Goal: Information Seeking & Learning: Check status

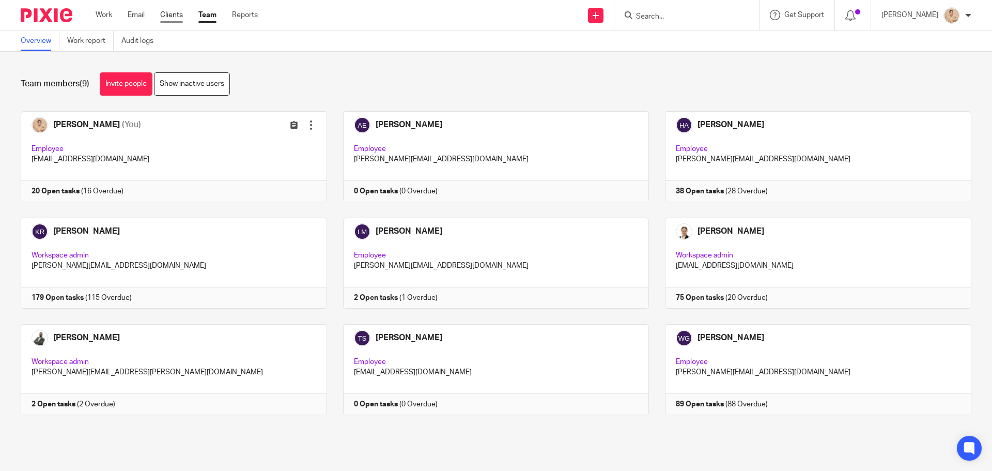
click at [165, 12] on link "Clients" at bounding box center [171, 15] width 23 height 10
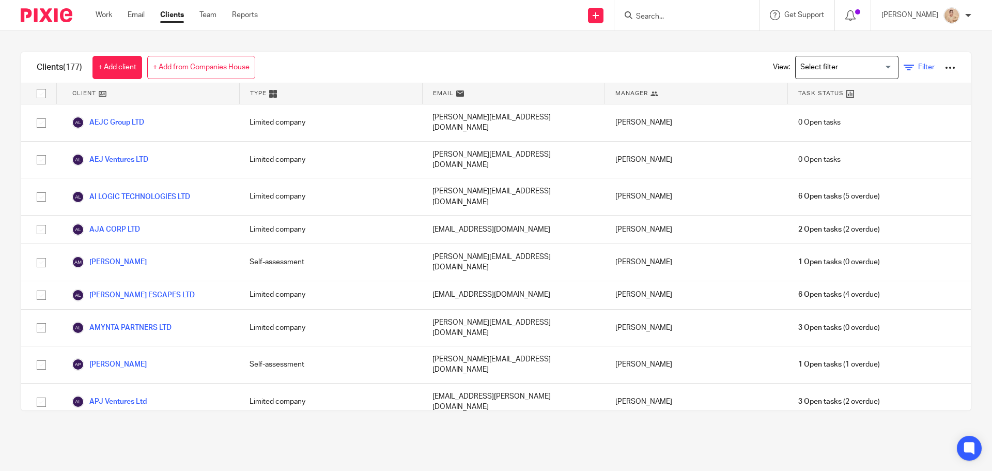
click at [904, 68] on link "Filter" at bounding box center [919, 67] width 31 height 11
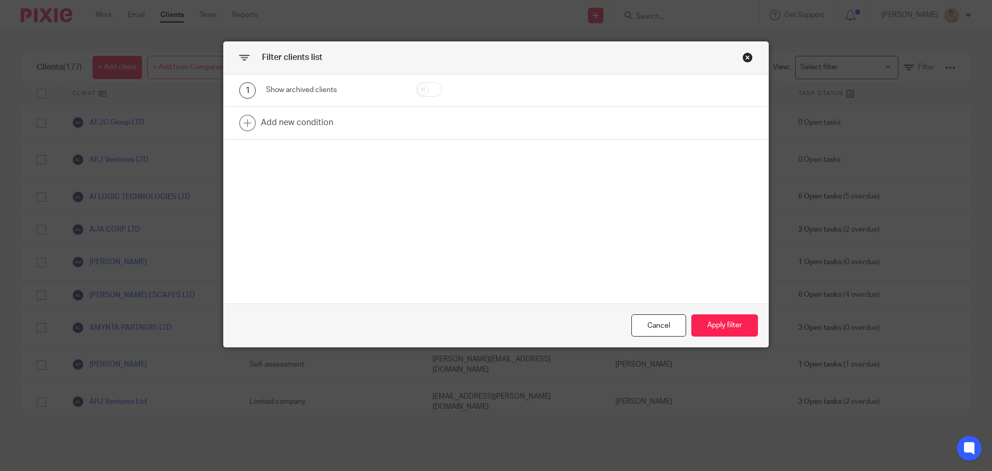
click at [743, 56] on div "Close this dialog window" at bounding box center [748, 57] width 10 height 10
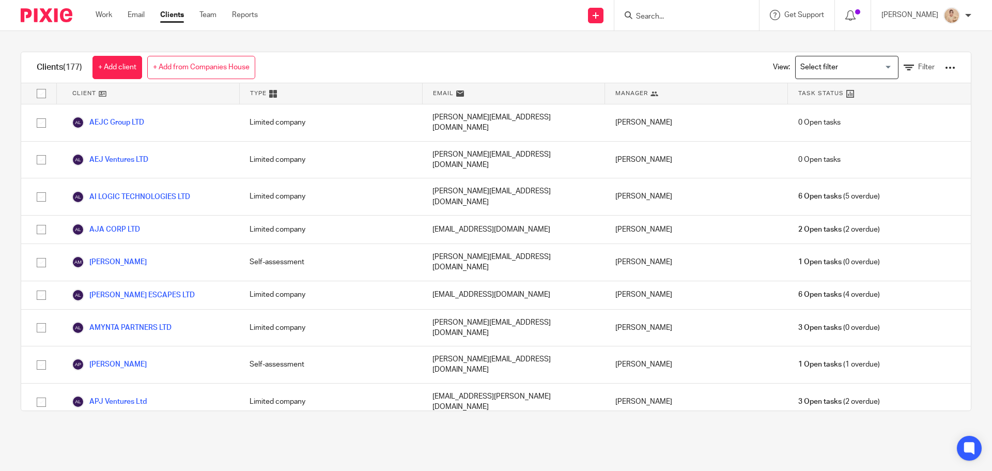
click at [942, 56] on div "View: Loading... Filter" at bounding box center [856, 67] width 229 height 30
click at [940, 64] on div "View: Loading... Filter" at bounding box center [856, 67] width 229 height 30
click at [945, 70] on div at bounding box center [950, 68] width 10 height 10
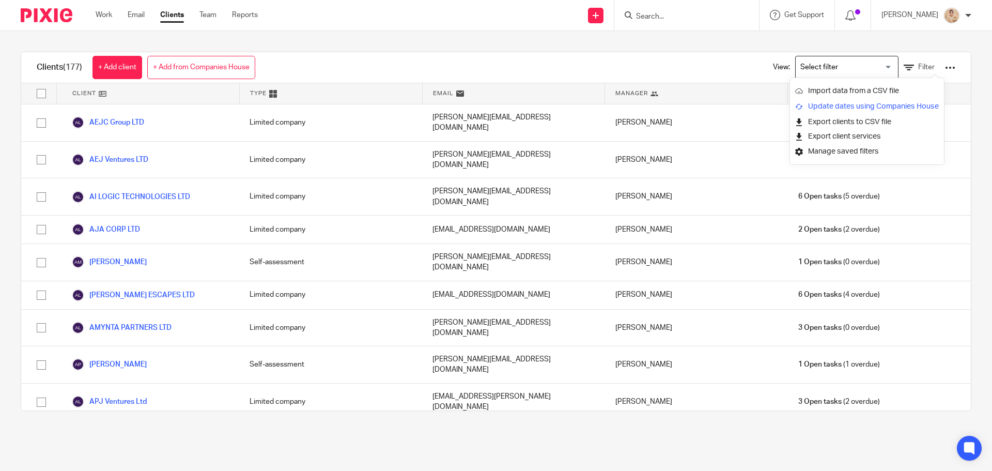
click at [868, 106] on link "Update dates using Companies House" at bounding box center [868, 107] width 144 height 16
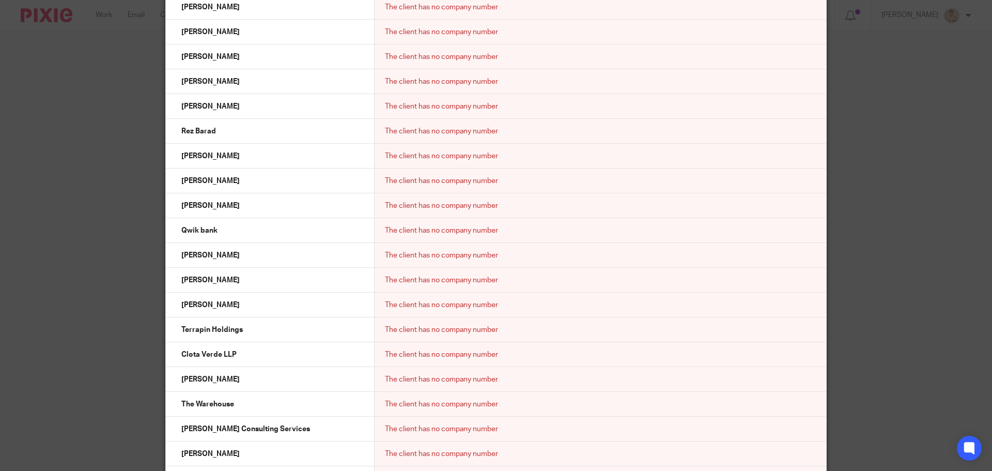
scroll to position [1337, 0]
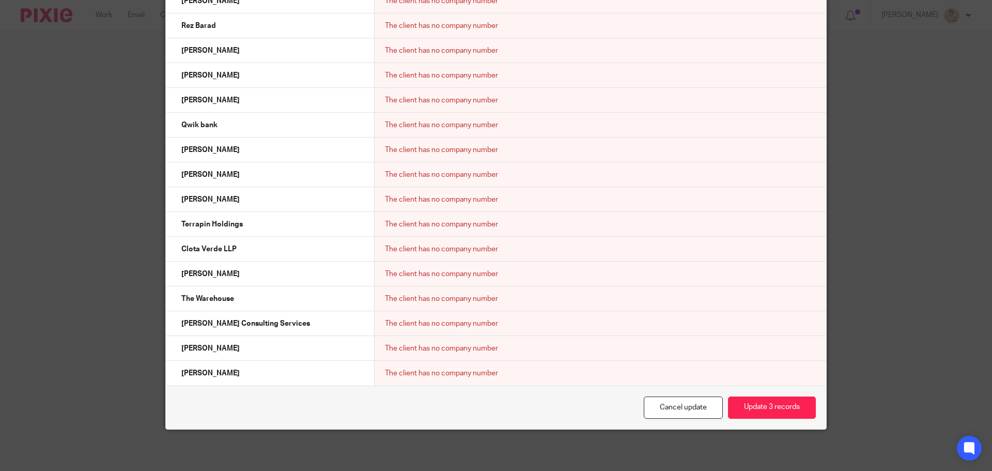
drag, startPoint x: 176, startPoint y: 140, endPoint x: 696, endPoint y: 362, distance: 565.8
copy table "Client name Incorporated on Next confirmation statement date Next confirmation …"
click at [763, 404] on button "Update 3 records" at bounding box center [772, 407] width 88 height 22
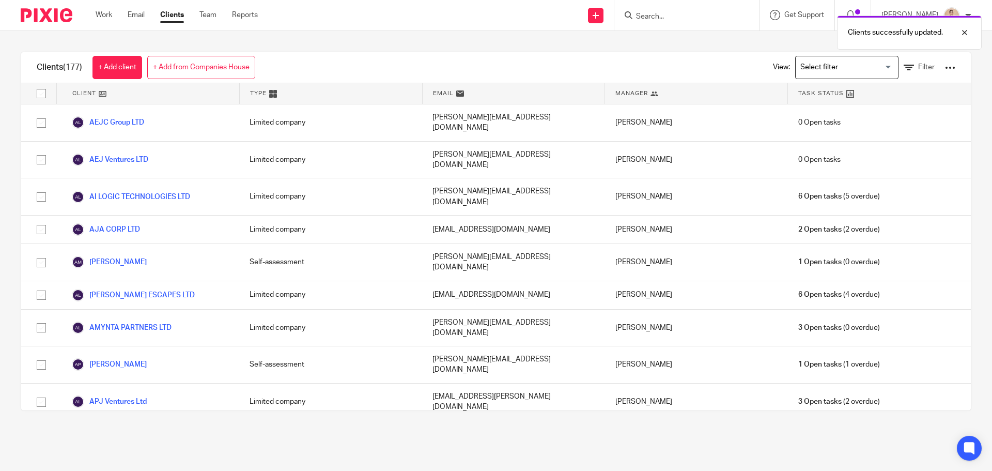
click at [945, 69] on div at bounding box center [950, 68] width 10 height 10
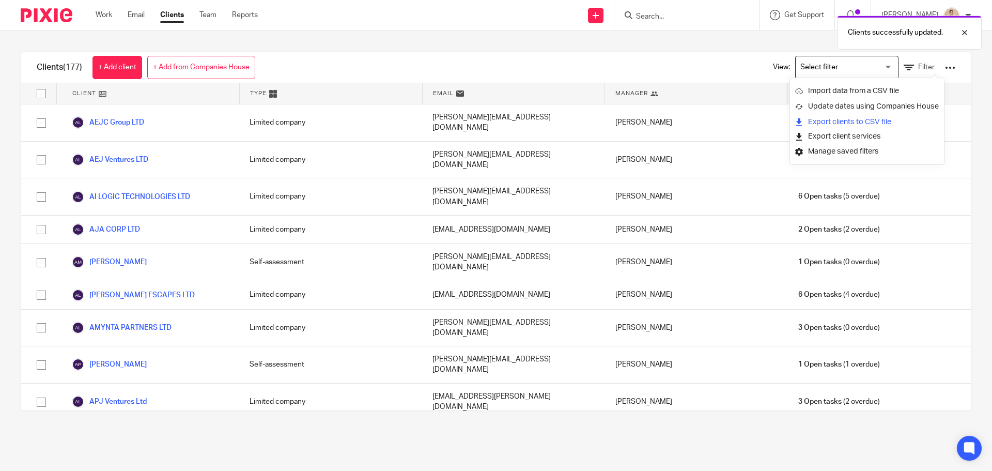
click at [860, 122] on link "Export clients to CSV file" at bounding box center [868, 122] width 144 height 16
click at [162, 13] on link "Clients" at bounding box center [172, 15] width 24 height 10
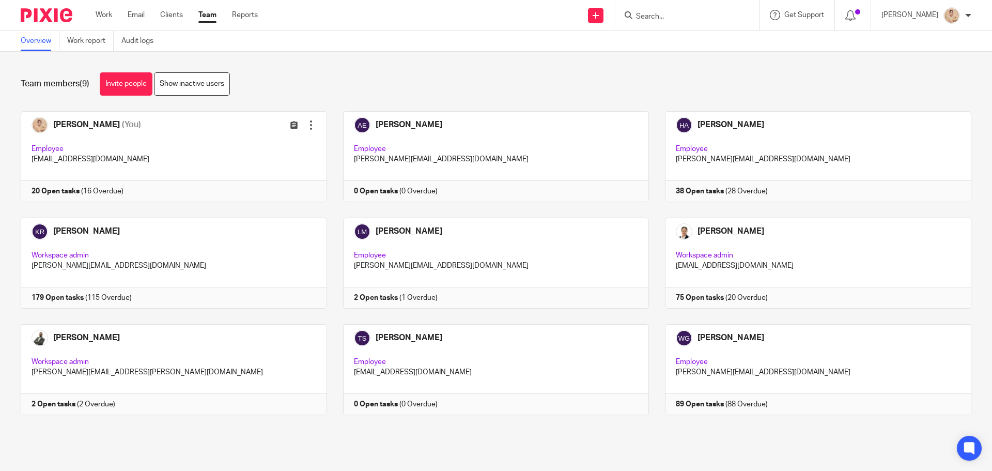
click at [185, 14] on ul "Work Email Clients Team Reports" at bounding box center [185, 15] width 178 height 10
click at [177, 14] on link "Clients" at bounding box center [171, 15] width 23 height 10
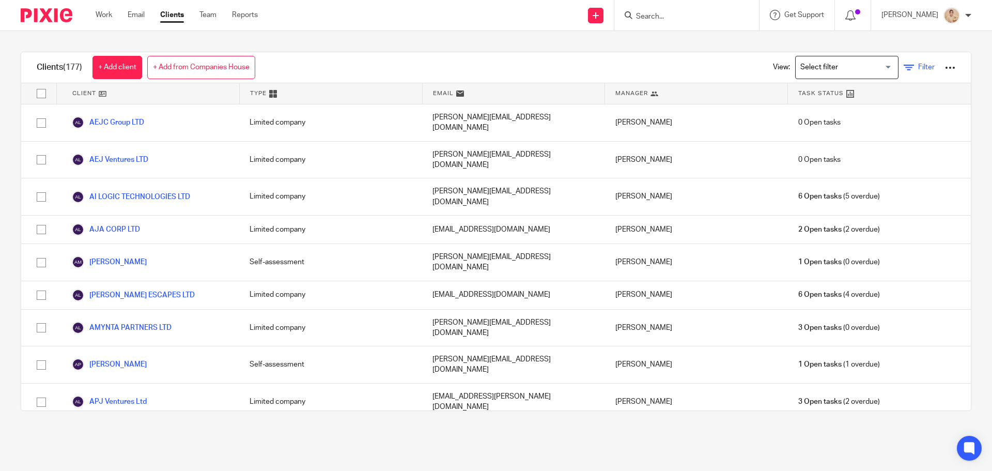
click at [919, 64] on span "Filter" at bounding box center [927, 67] width 17 height 7
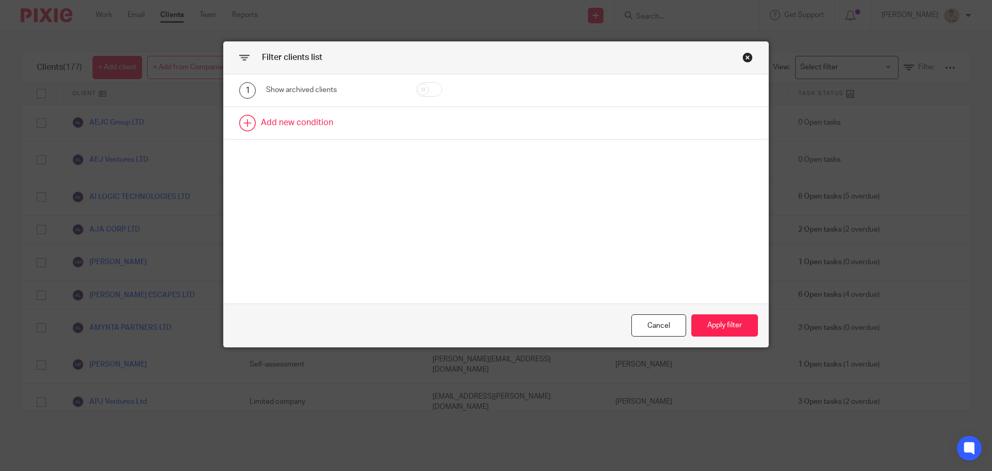
click at [300, 119] on link at bounding box center [496, 123] width 545 height 32
click at [337, 131] on div "Field" at bounding box center [324, 126] width 100 height 22
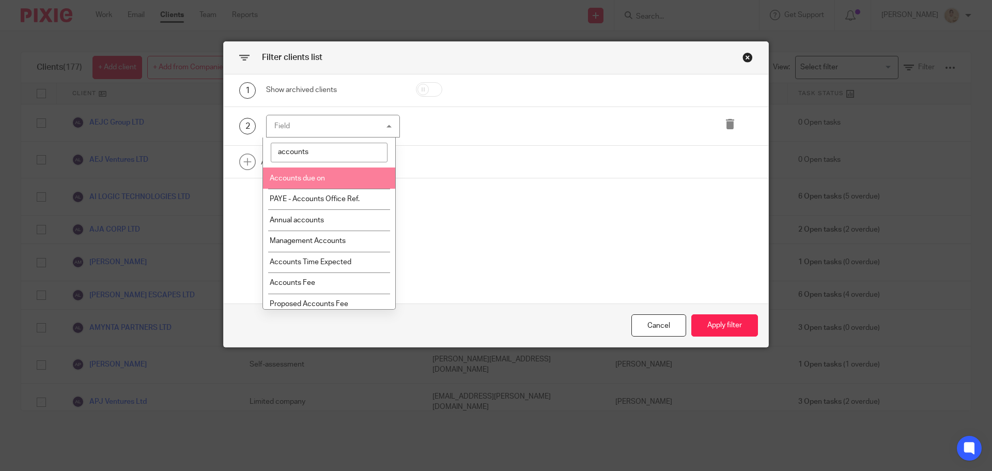
type input "accounts"
click at [312, 176] on span "Accounts due on" at bounding box center [297, 178] width 55 height 7
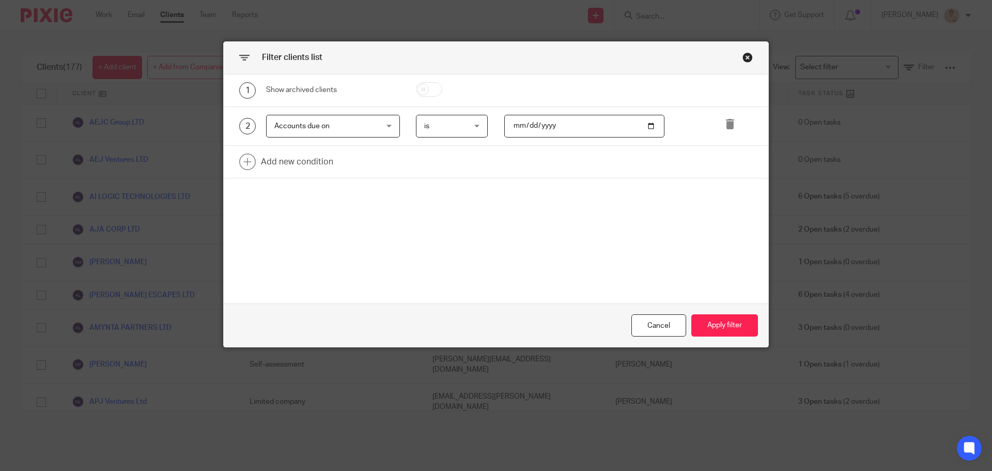
click at [461, 120] on span "is" at bounding box center [449, 126] width 51 height 22
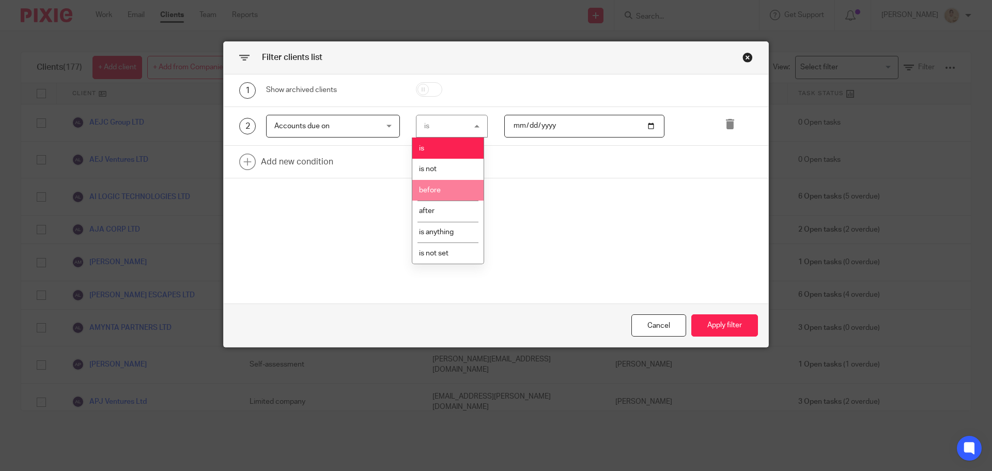
click at [453, 199] on li "before" at bounding box center [448, 190] width 71 height 21
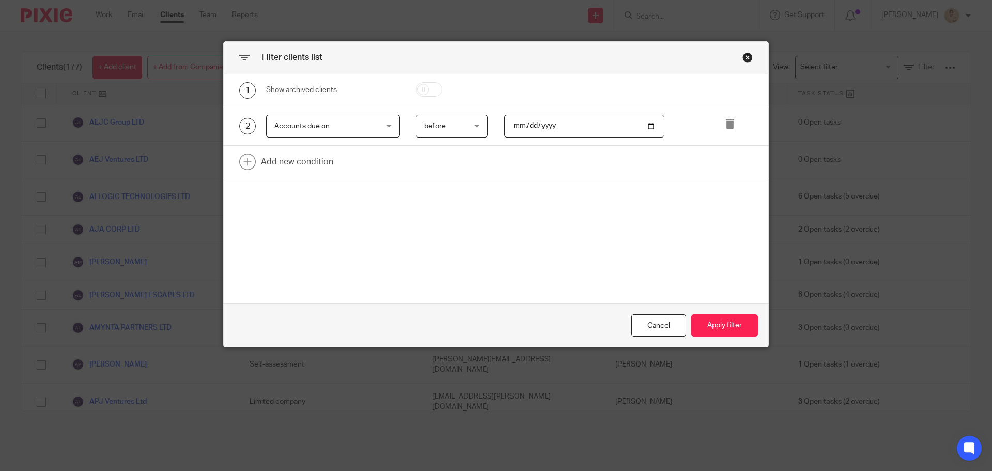
click at [555, 134] on input "date" at bounding box center [585, 126] width 161 height 23
click at [648, 130] on input "date" at bounding box center [585, 126] width 161 height 23
type input "[DATE]"
click at [741, 325] on button "Apply filter" at bounding box center [725, 325] width 67 height 22
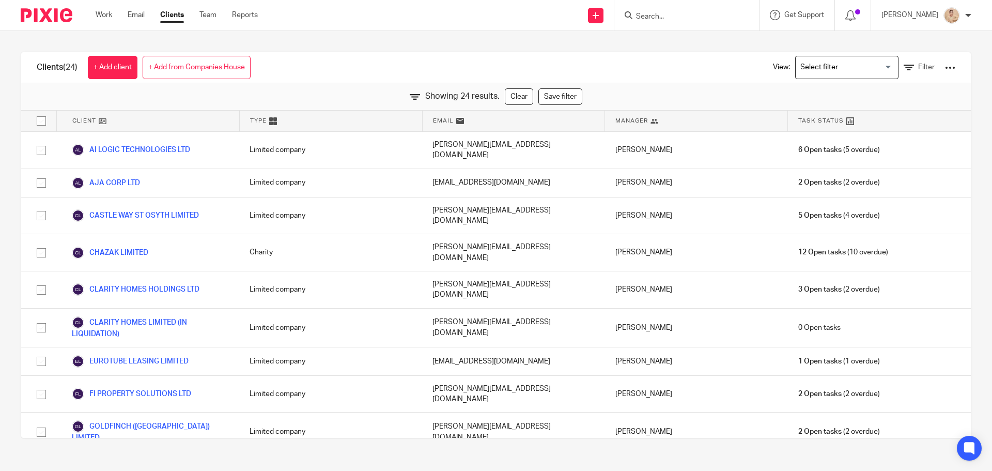
click at [942, 64] on div "View: Loading... Filter" at bounding box center [856, 67] width 229 height 30
click at [945, 70] on div at bounding box center [950, 68] width 10 height 10
click at [856, 125] on link "Export clients to CSV file" at bounding box center [868, 122] width 144 height 16
click at [635, 42] on div "Clients (24) + Add client + Add from Companies House View: Loading... Filter Sh…" at bounding box center [496, 245] width 992 height 428
click at [837, 69] on input "Search for option" at bounding box center [845, 67] width 96 height 18
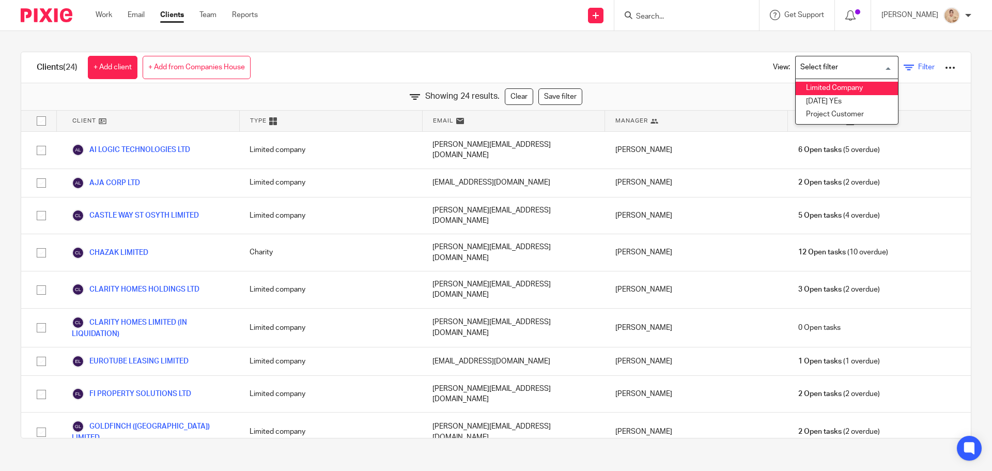
click at [904, 67] on icon at bounding box center [909, 68] width 10 height 10
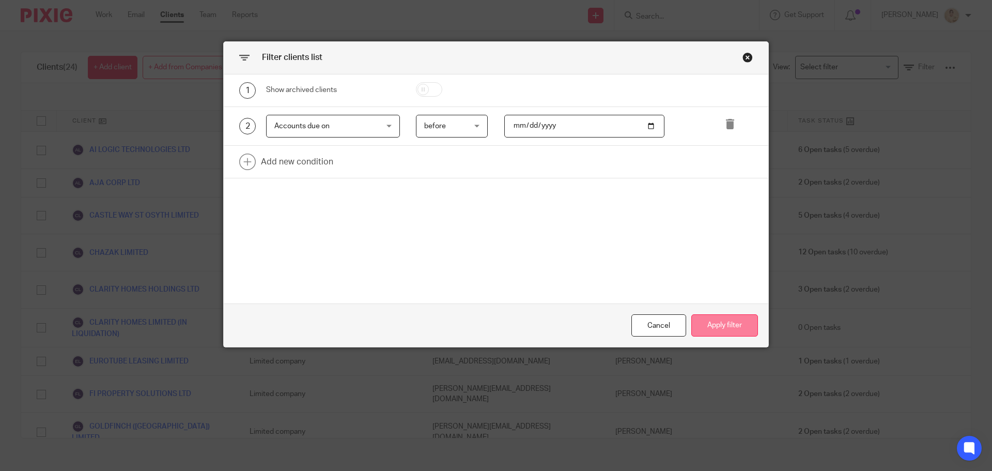
click at [726, 326] on button "Apply filter" at bounding box center [725, 325] width 67 height 22
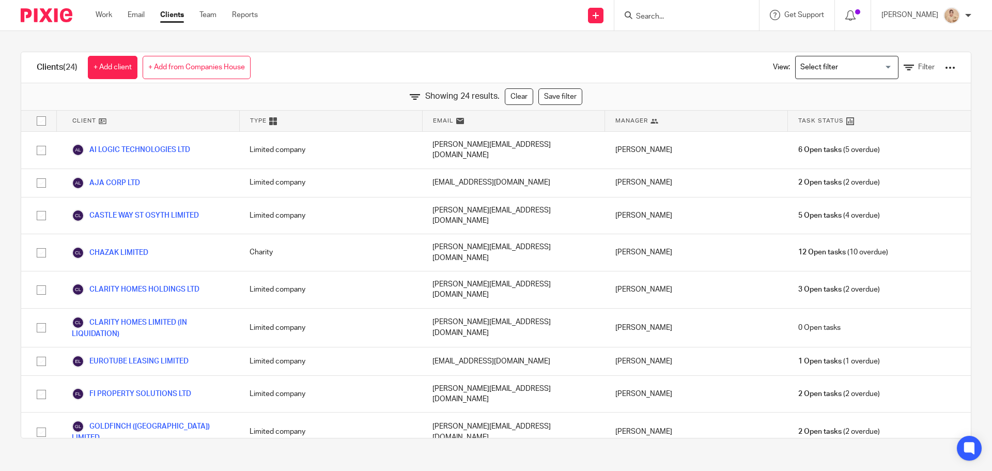
click at [926, 68] on div "View: Loading... Filter" at bounding box center [857, 67] width 198 height 30
click at [945, 72] on div at bounding box center [950, 68] width 10 height 10
click at [837, 125] on link "Export clients to CSV file" at bounding box center [868, 122] width 144 height 16
click at [821, 71] on input "Search for option" at bounding box center [845, 67] width 96 height 18
click at [820, 71] on input "Search for option" at bounding box center [845, 67] width 96 height 18
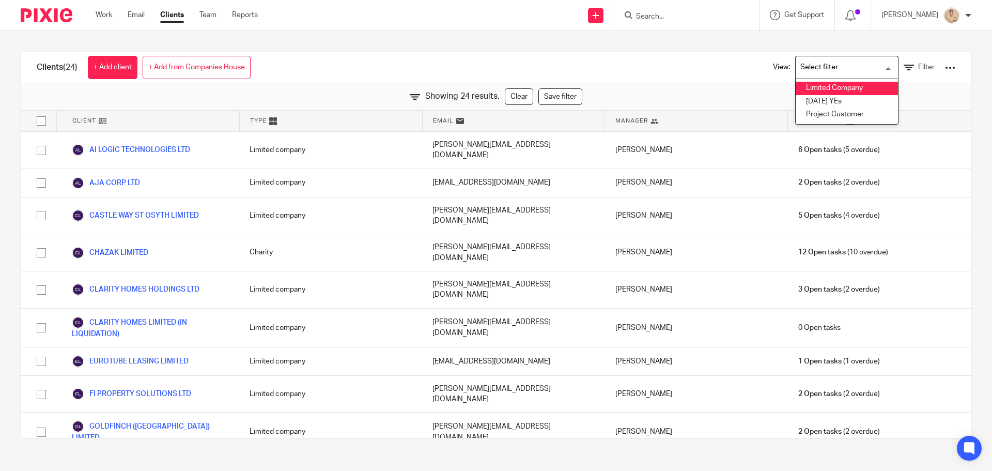
click at [818, 65] on input "Search for option" at bounding box center [845, 67] width 96 height 18
click at [904, 68] on icon at bounding box center [909, 68] width 10 height 10
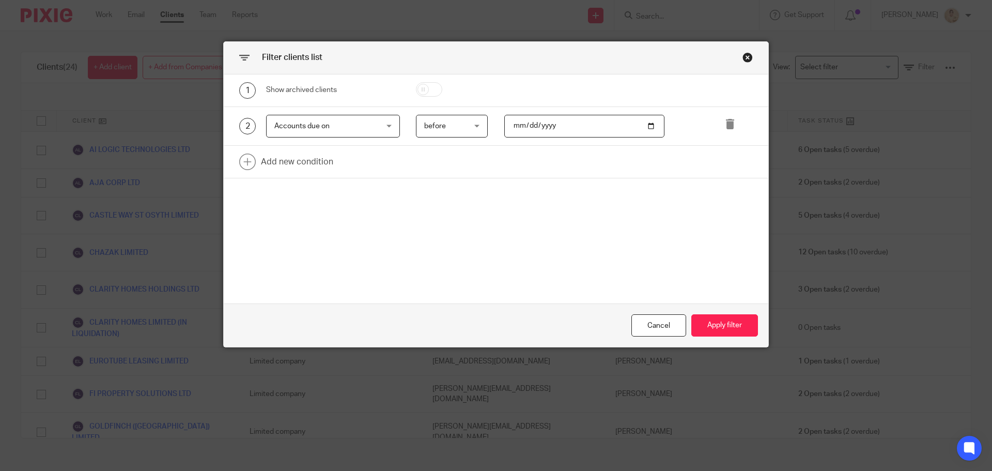
click at [393, 123] on div "Accounts due on Accounts due on" at bounding box center [333, 126] width 134 height 23
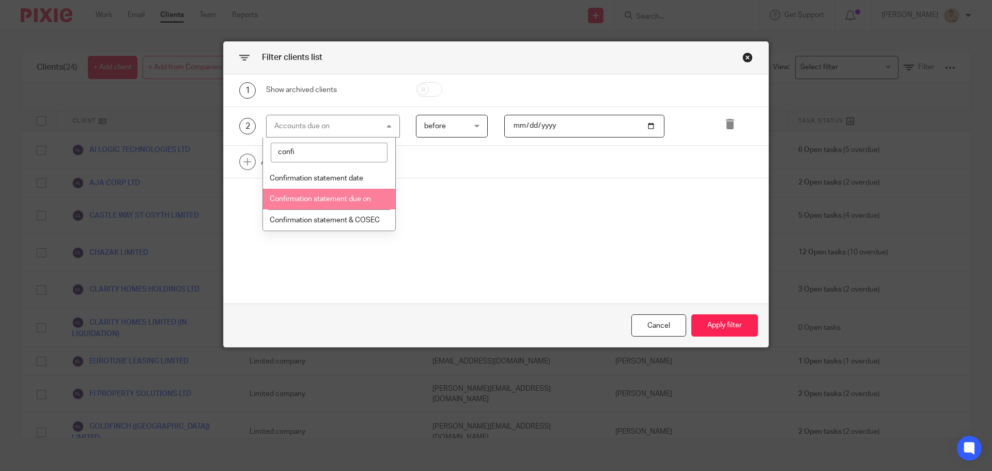
type input "confi"
click at [349, 205] on li "Confirmation statement due on" at bounding box center [329, 199] width 133 height 21
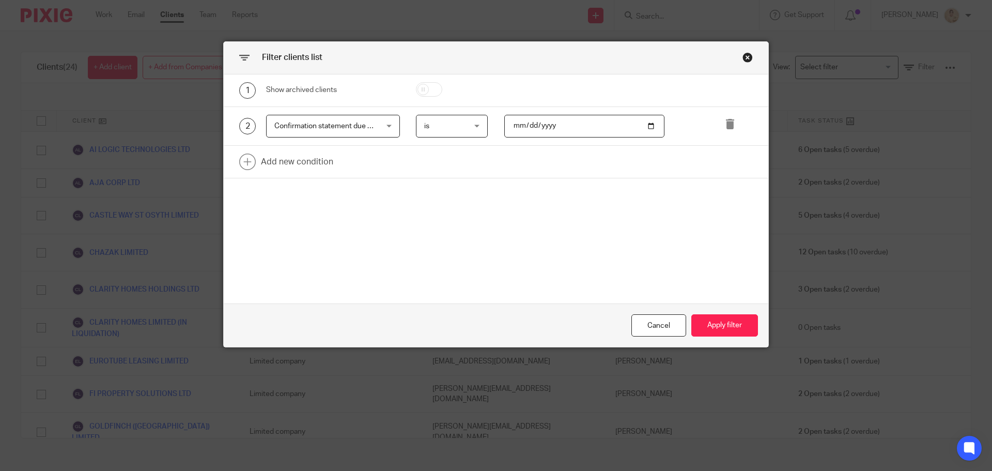
click at [444, 128] on span "is" at bounding box center [449, 126] width 51 height 22
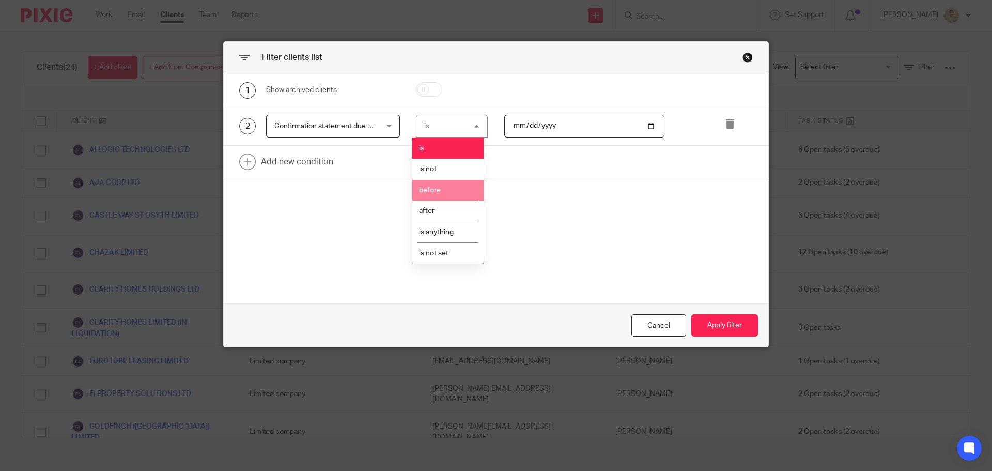
drag, startPoint x: 449, startPoint y: 187, endPoint x: 457, endPoint y: 187, distance: 8.3
click at [449, 188] on li "before" at bounding box center [448, 190] width 71 height 21
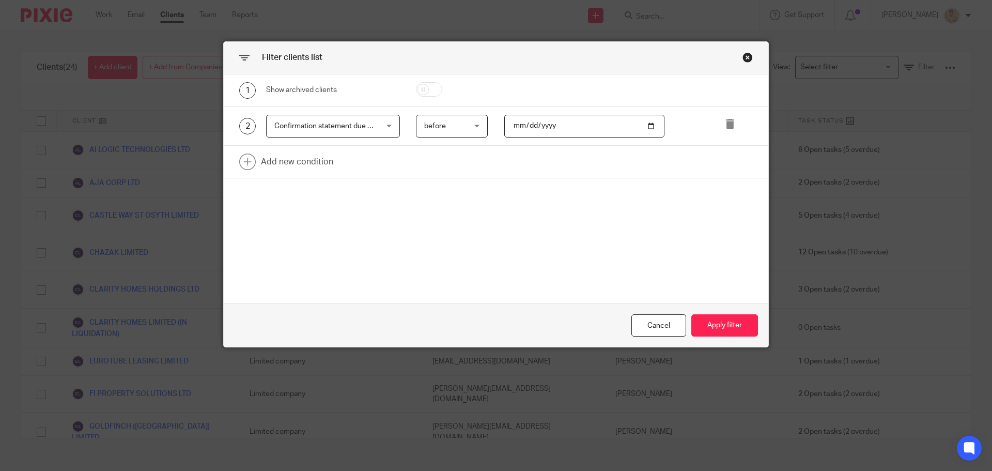
click at [551, 114] on div "2 Confirmation statement due on Confirmation statement due on Name Email Client…" at bounding box center [496, 126] width 545 height 39
click at [552, 125] on input "date" at bounding box center [585, 126] width 161 height 23
click at [646, 130] on input "date" at bounding box center [585, 126] width 161 height 23
type input "[DATE]"
click at [731, 315] on button "Apply filter" at bounding box center [725, 325] width 67 height 22
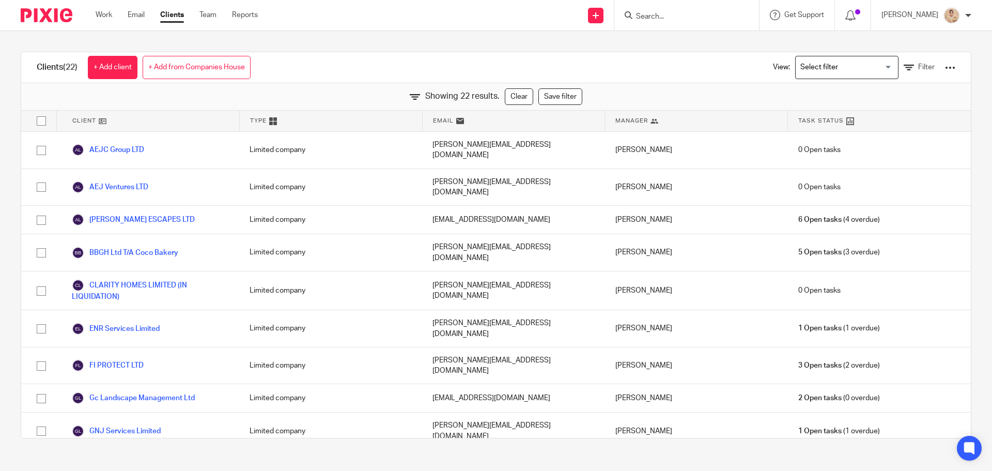
click at [945, 67] on div at bounding box center [950, 68] width 10 height 10
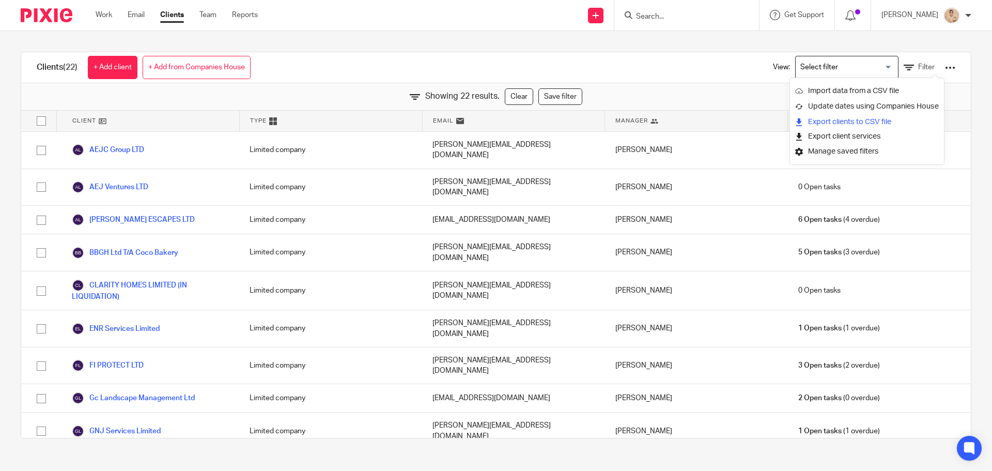
click at [883, 120] on link "Export clients to CSV file" at bounding box center [868, 122] width 144 height 16
